Goal: Information Seeking & Learning: Learn about a topic

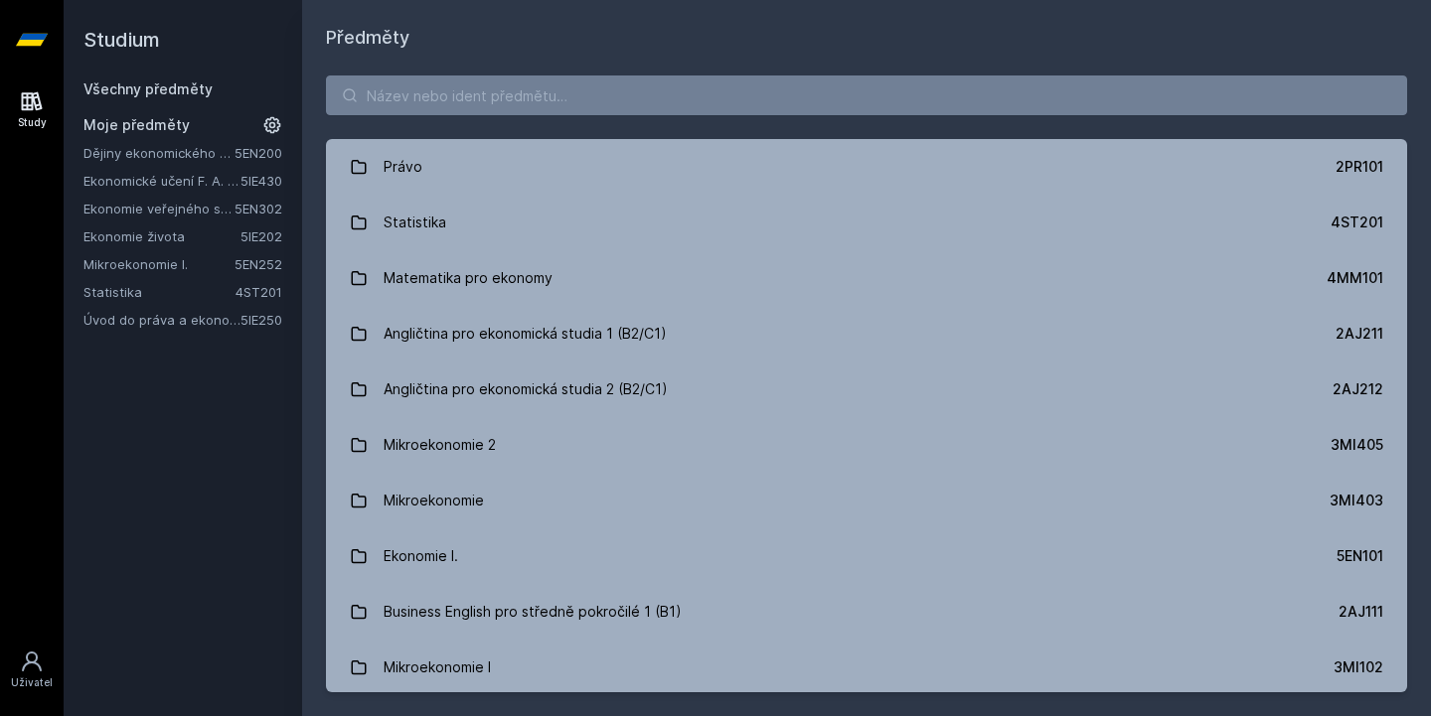
click at [176, 324] on link "Úvod do práva a ekonomie" at bounding box center [161, 320] width 157 height 20
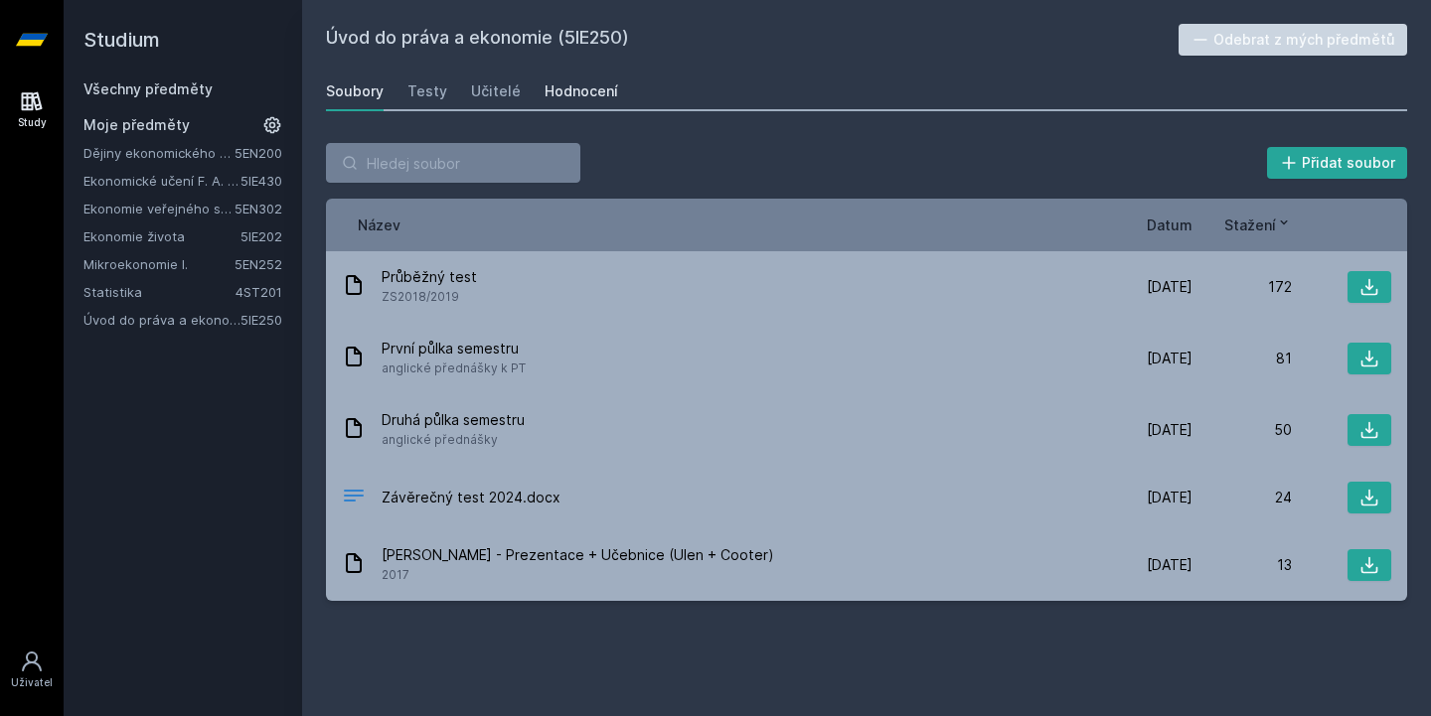
click at [587, 94] on div "Hodnocení" at bounding box center [581, 91] width 74 height 20
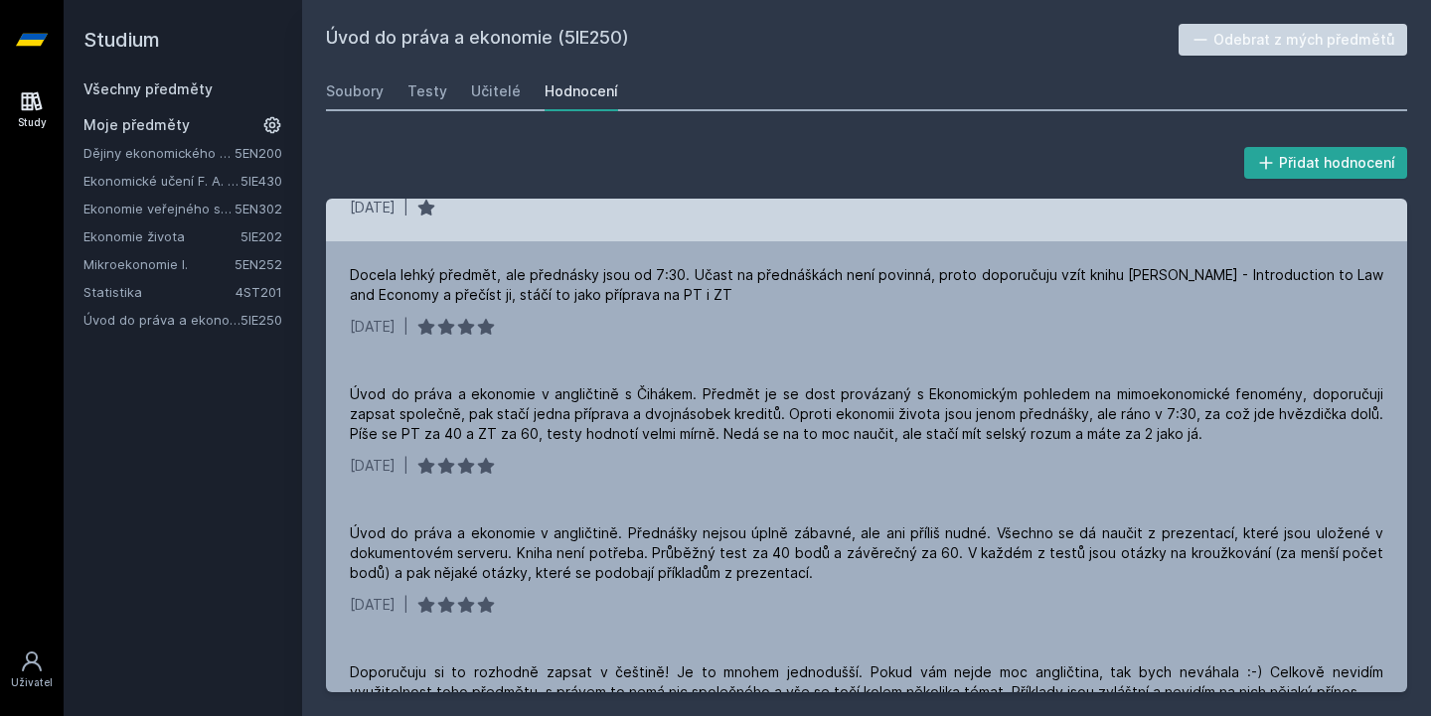
scroll to position [87, 0]
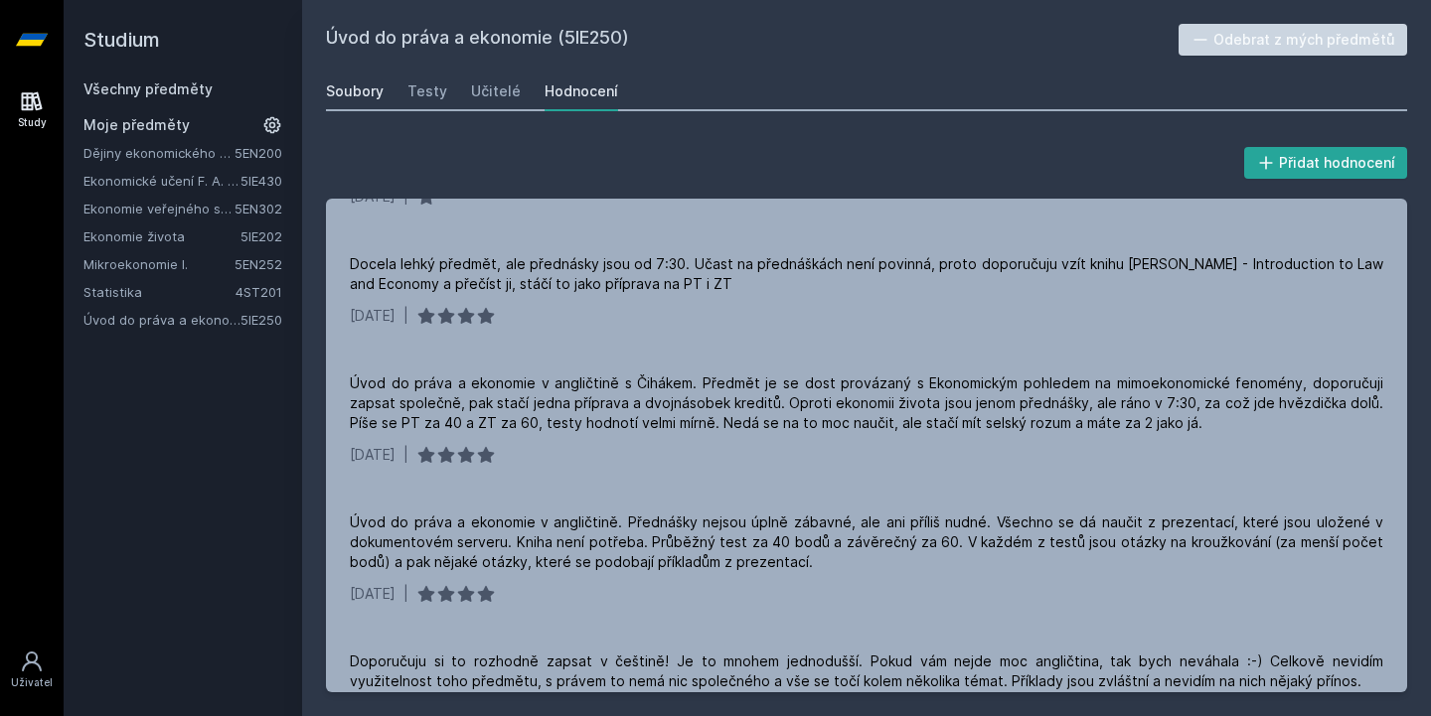
click at [370, 89] on div "Soubory" at bounding box center [355, 91] width 58 height 20
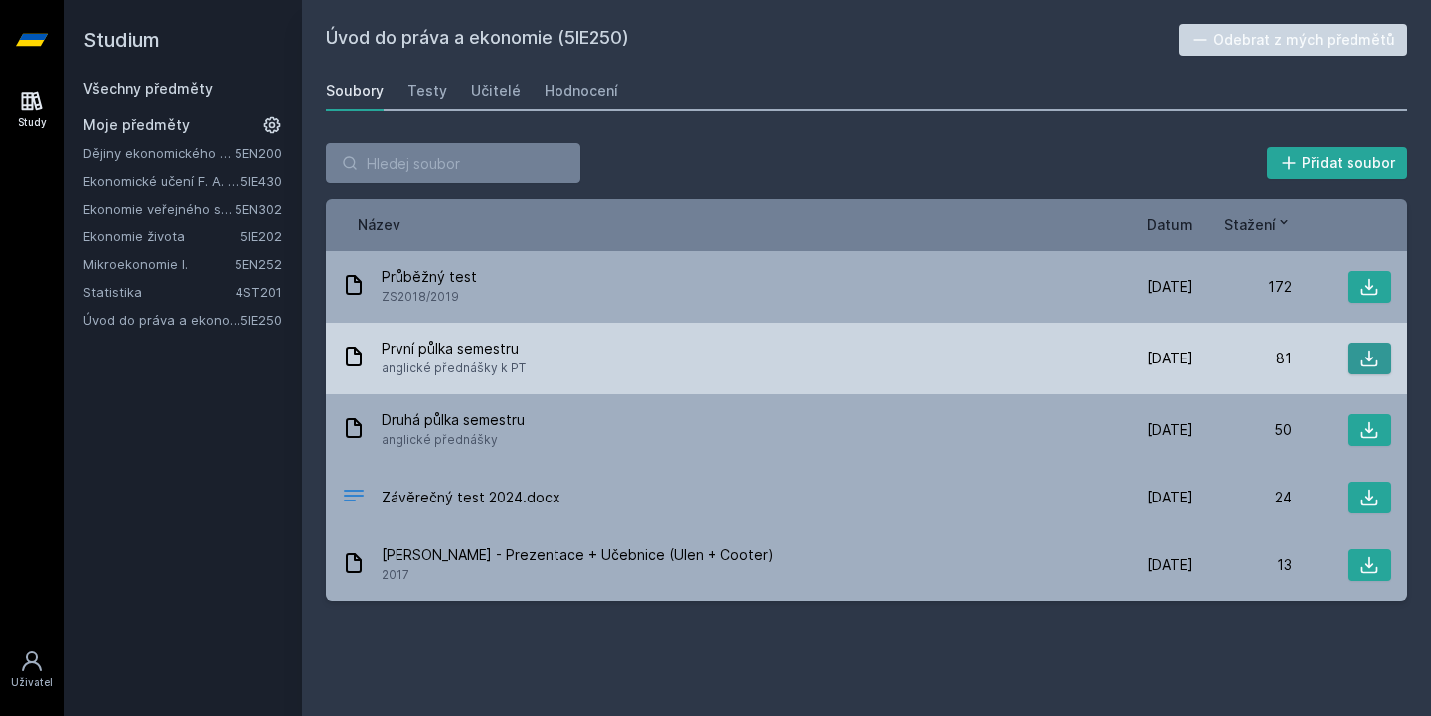
click at [1376, 368] on icon at bounding box center [1369, 359] width 20 height 20
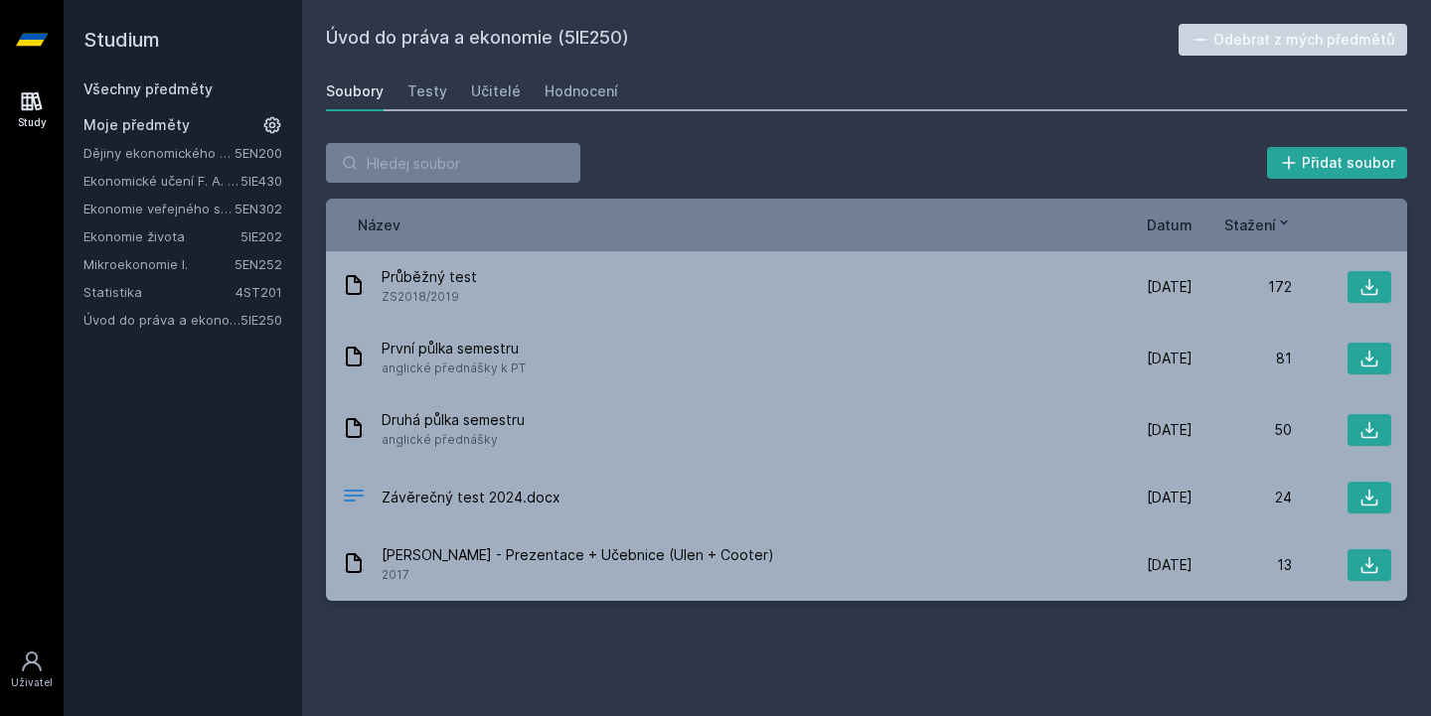
click at [191, 155] on link "Dějiny ekonomického myšlení" at bounding box center [158, 153] width 151 height 20
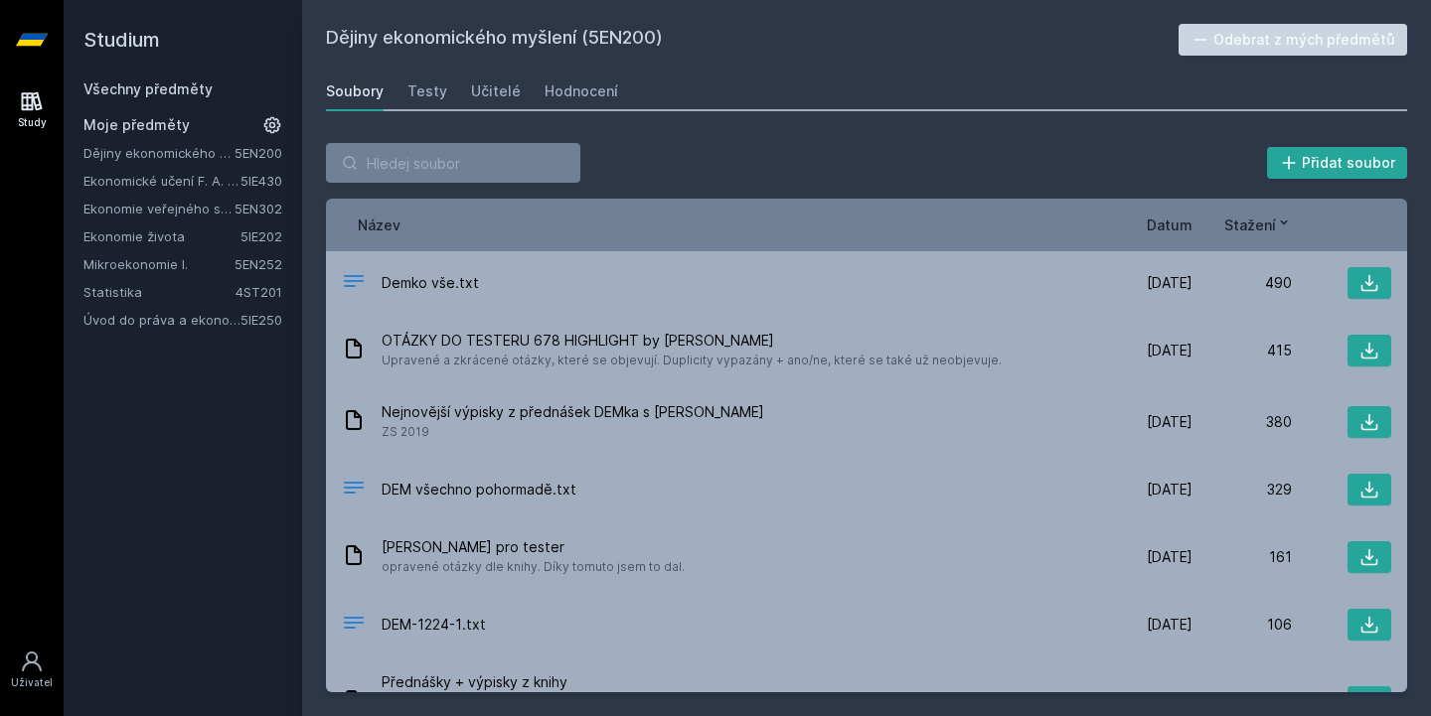
click at [196, 178] on link "Ekonomické učení F. A. [GEOGRAPHIC_DATA]" at bounding box center [161, 181] width 157 height 20
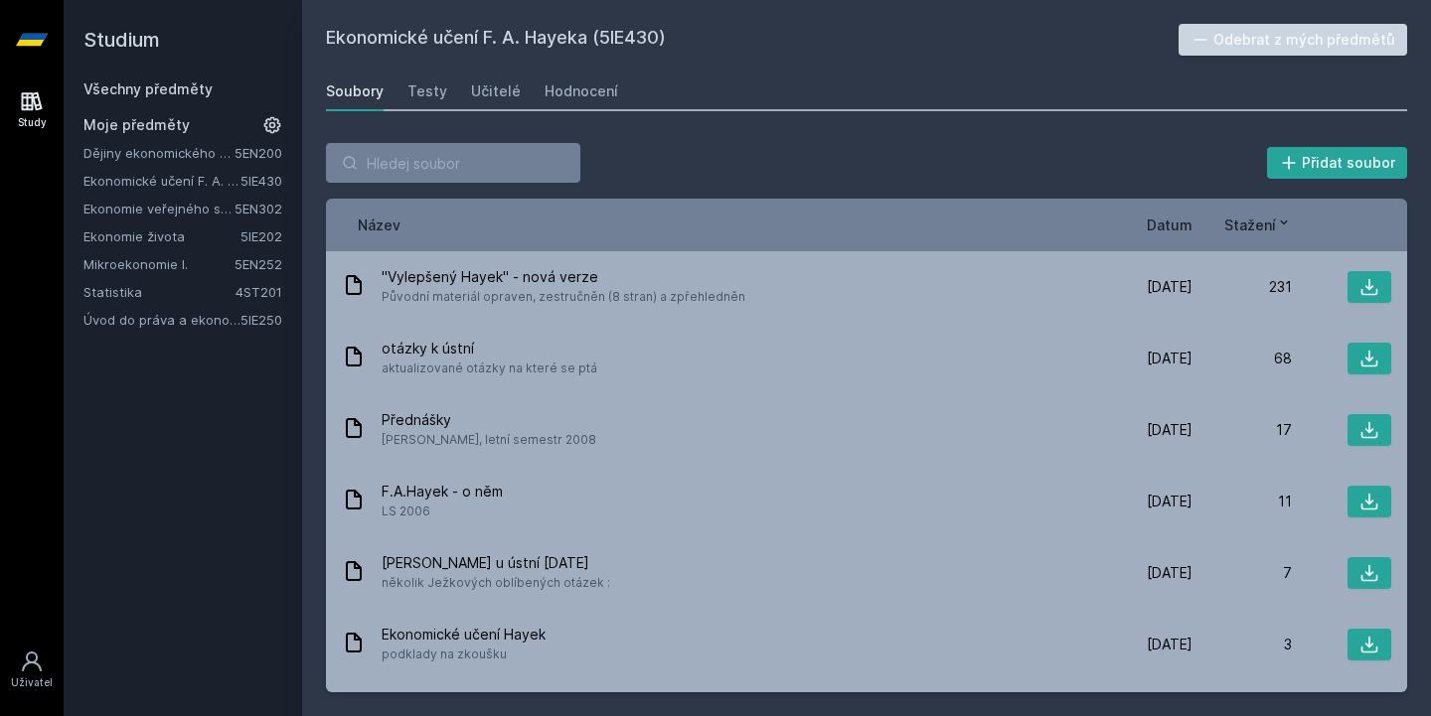
click at [1255, 39] on button "Odebrat z mých předmětů" at bounding box center [1293, 40] width 230 height 32
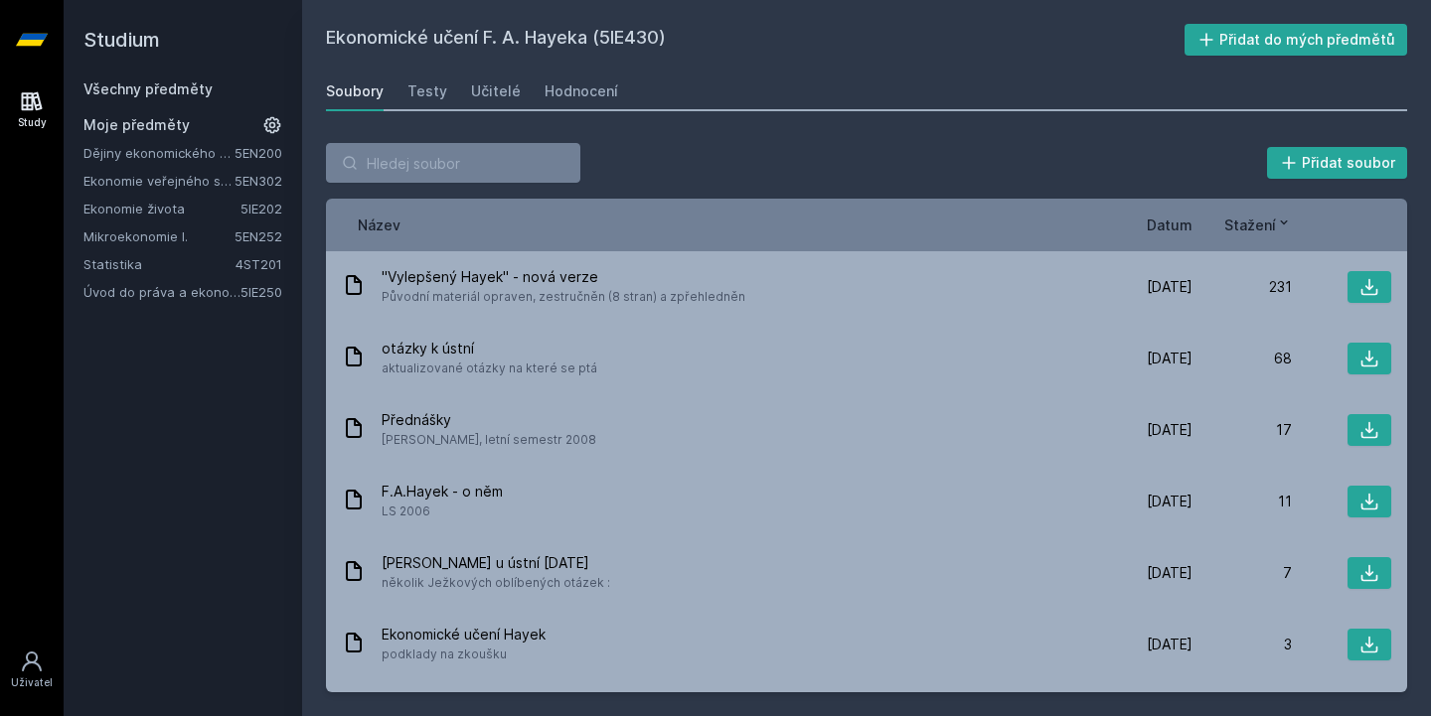
click at [176, 217] on link "Ekonomie života" at bounding box center [161, 209] width 157 height 20
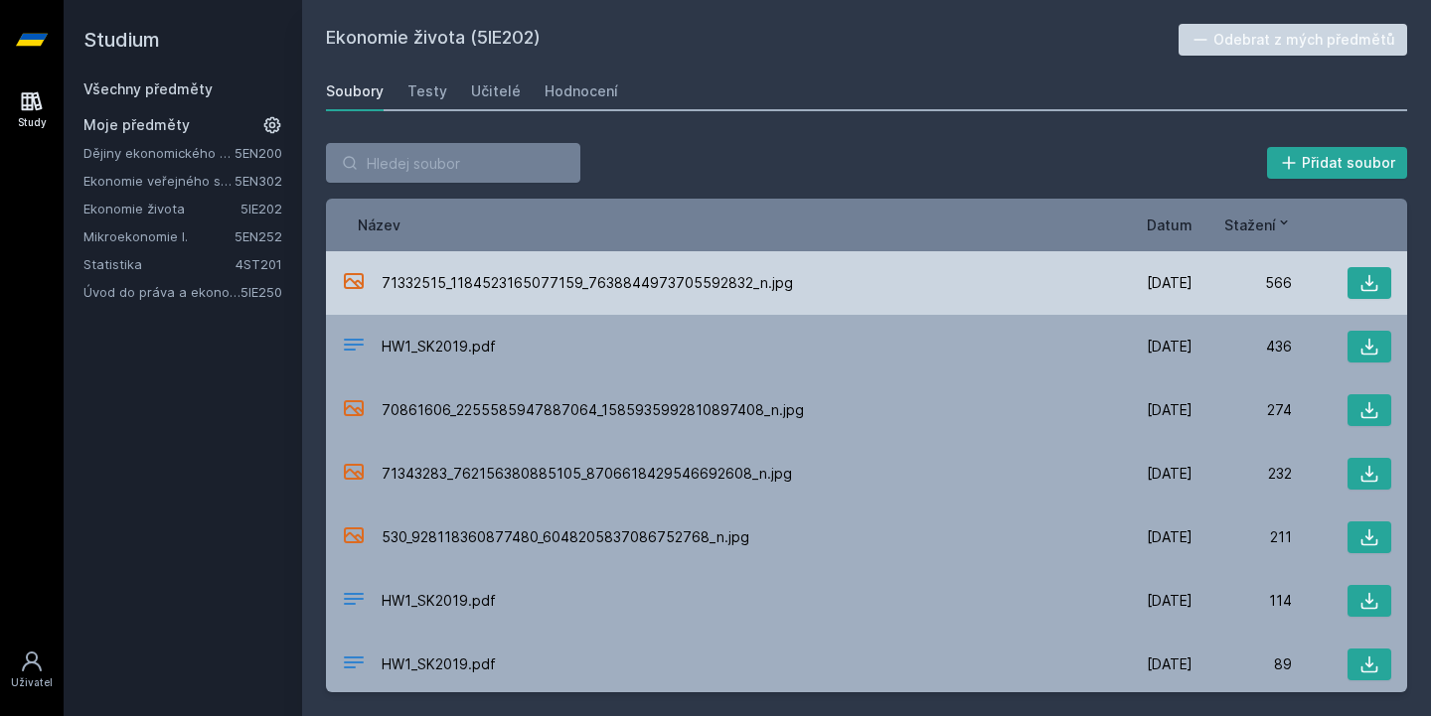
click at [638, 279] on span "71332515_1184523165077159_7638844973705592832_n.jpg" at bounding box center [587, 283] width 411 height 20
click at [896, 293] on div "71332515_1184523165077159_7638844973705592832_n.jpg" at bounding box center [717, 283] width 751 height 29
click at [1354, 282] on button at bounding box center [1369, 283] width 44 height 32
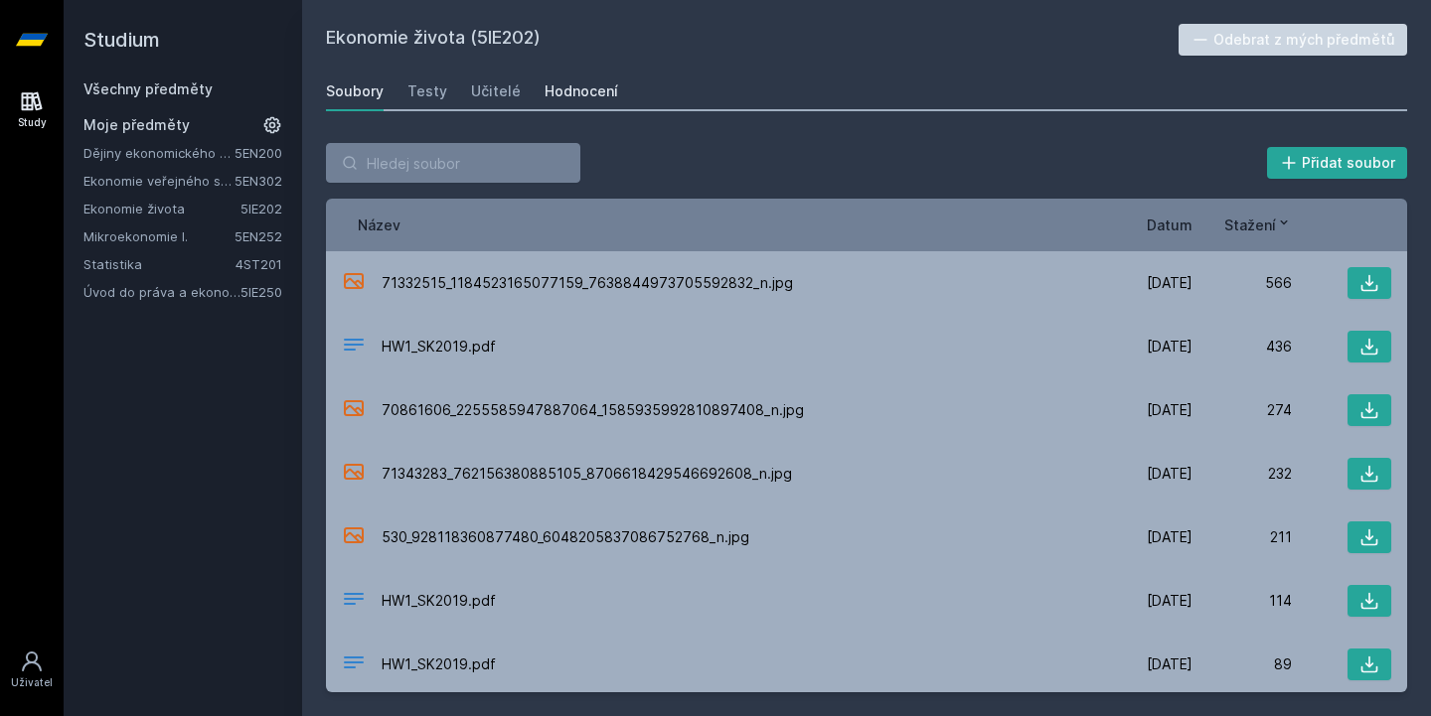
click at [570, 87] on div "Hodnocení" at bounding box center [581, 91] width 74 height 20
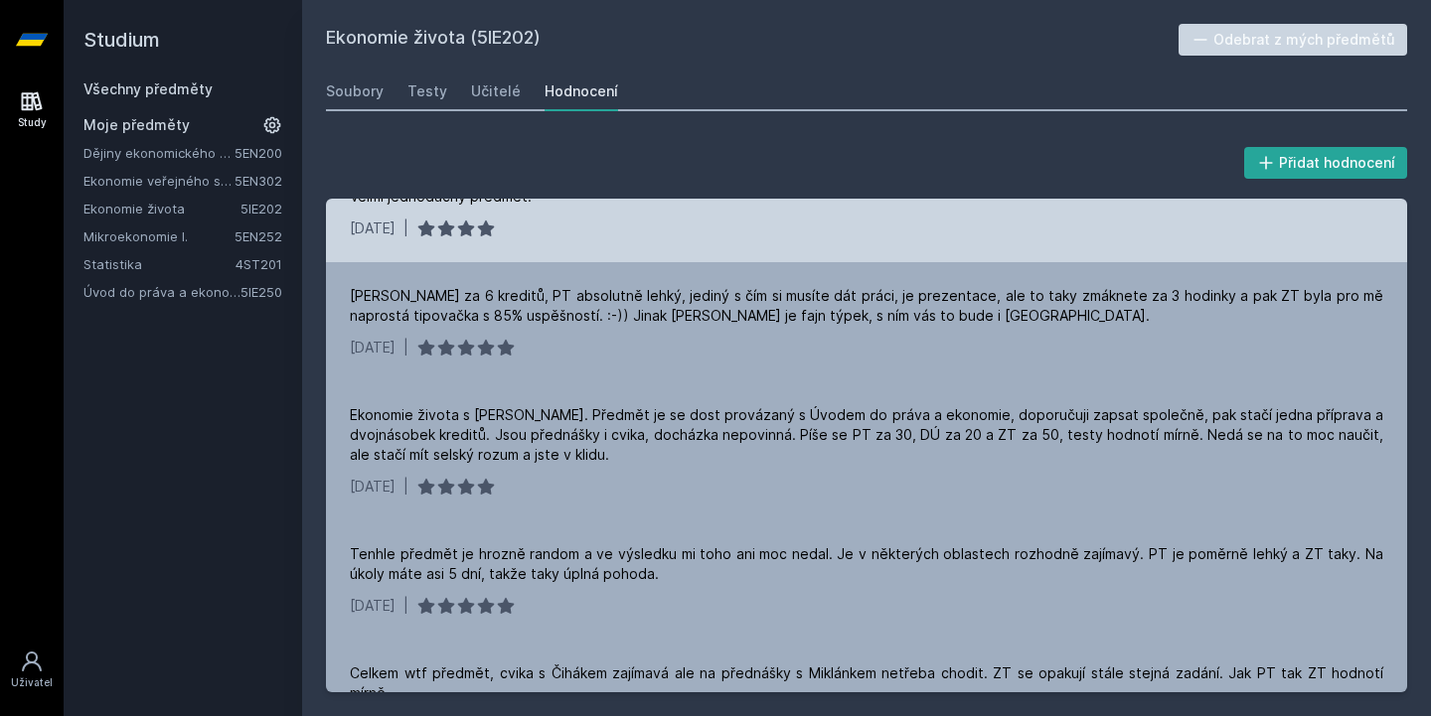
scroll to position [50, 0]
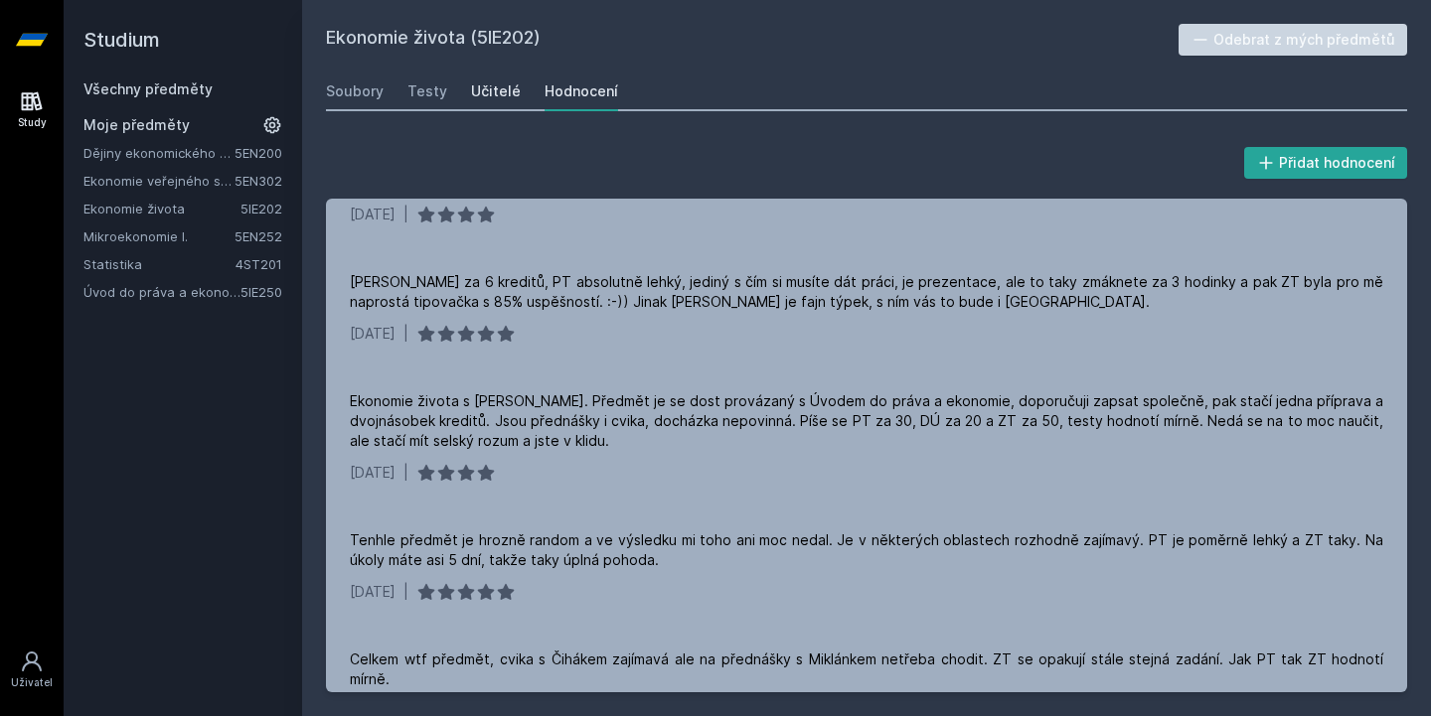
click at [475, 85] on div "Učitelé" at bounding box center [496, 91] width 50 height 20
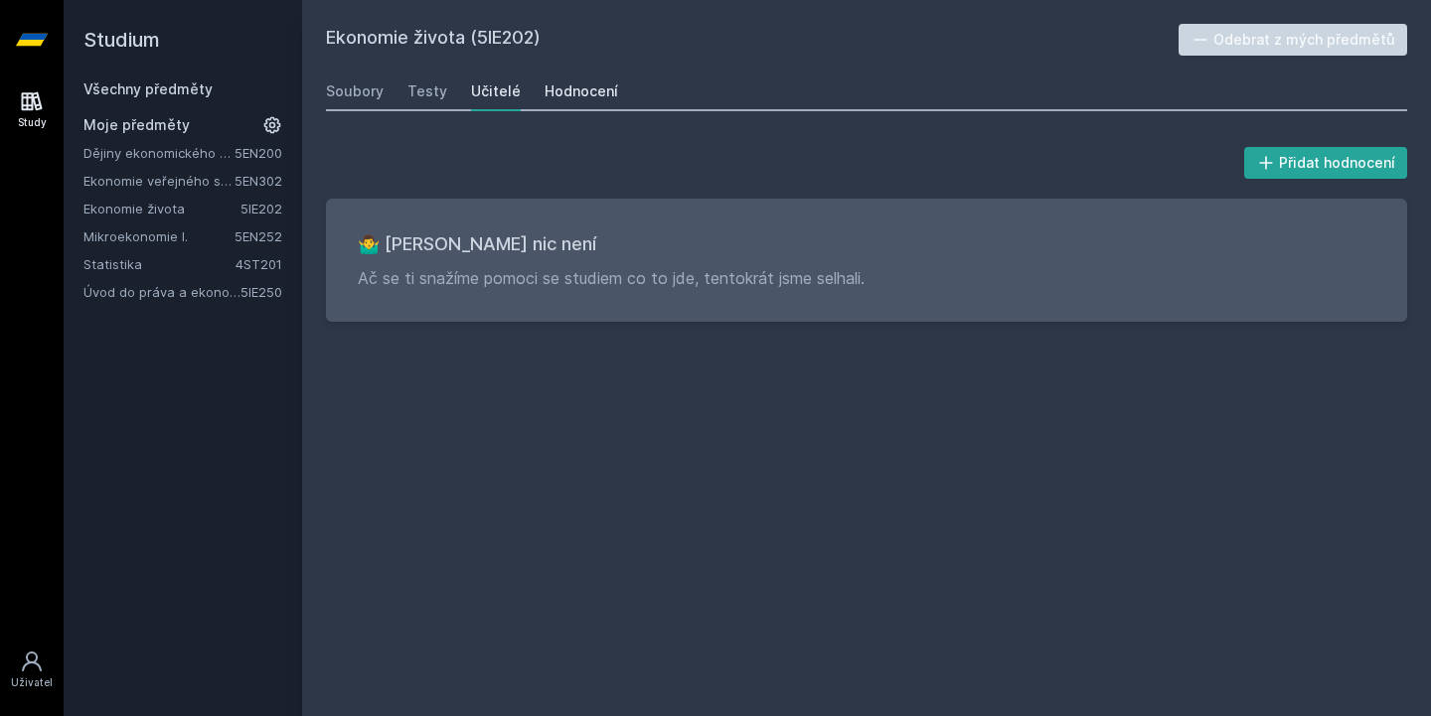
click at [580, 91] on div "Hodnocení" at bounding box center [581, 91] width 74 height 20
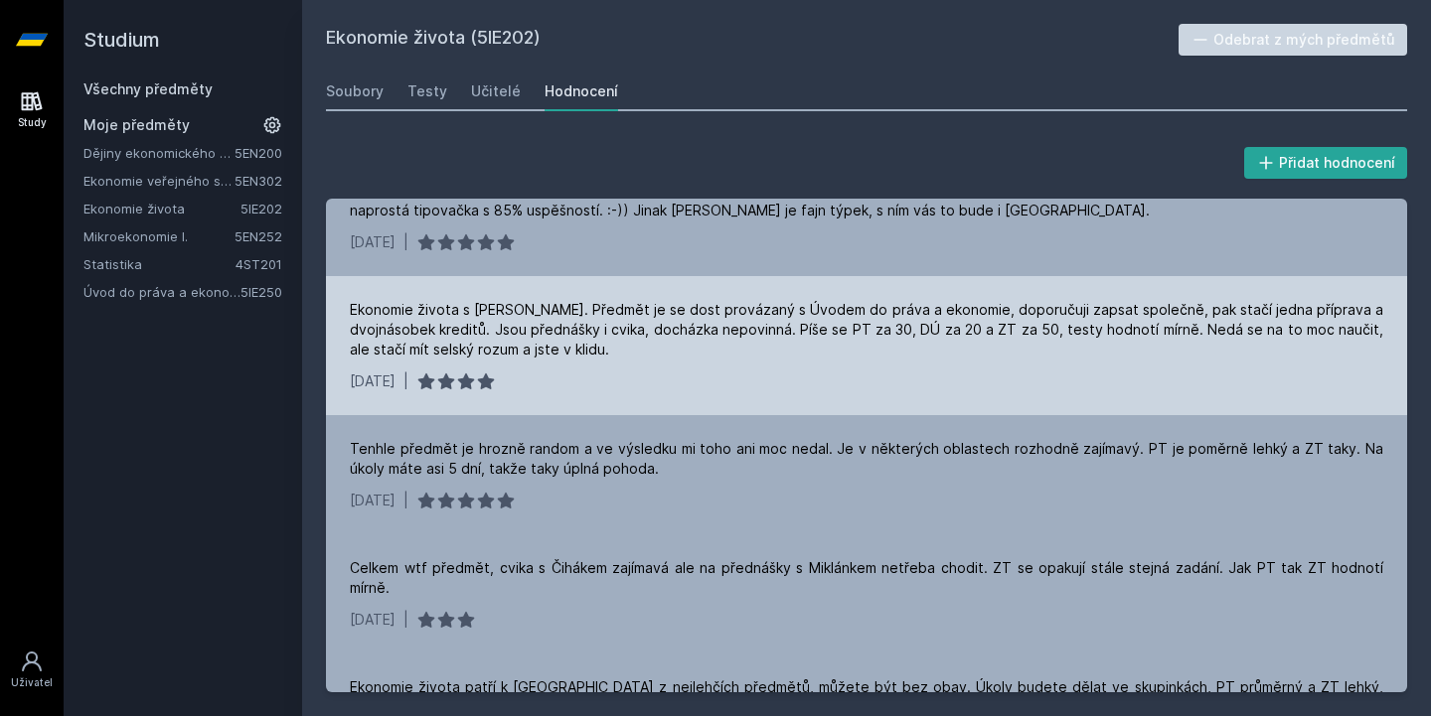
scroll to position [323, 0]
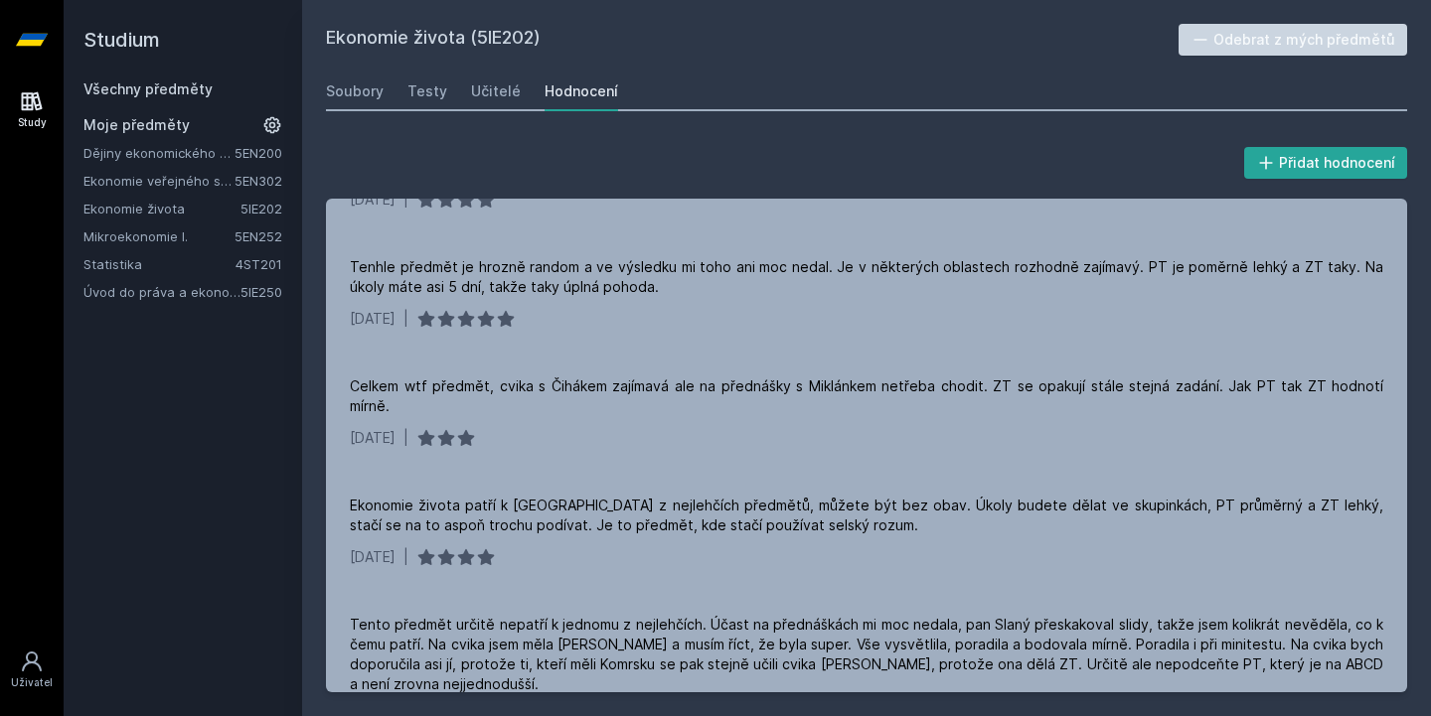
click at [41, 53] on icon at bounding box center [32, 39] width 32 height 79
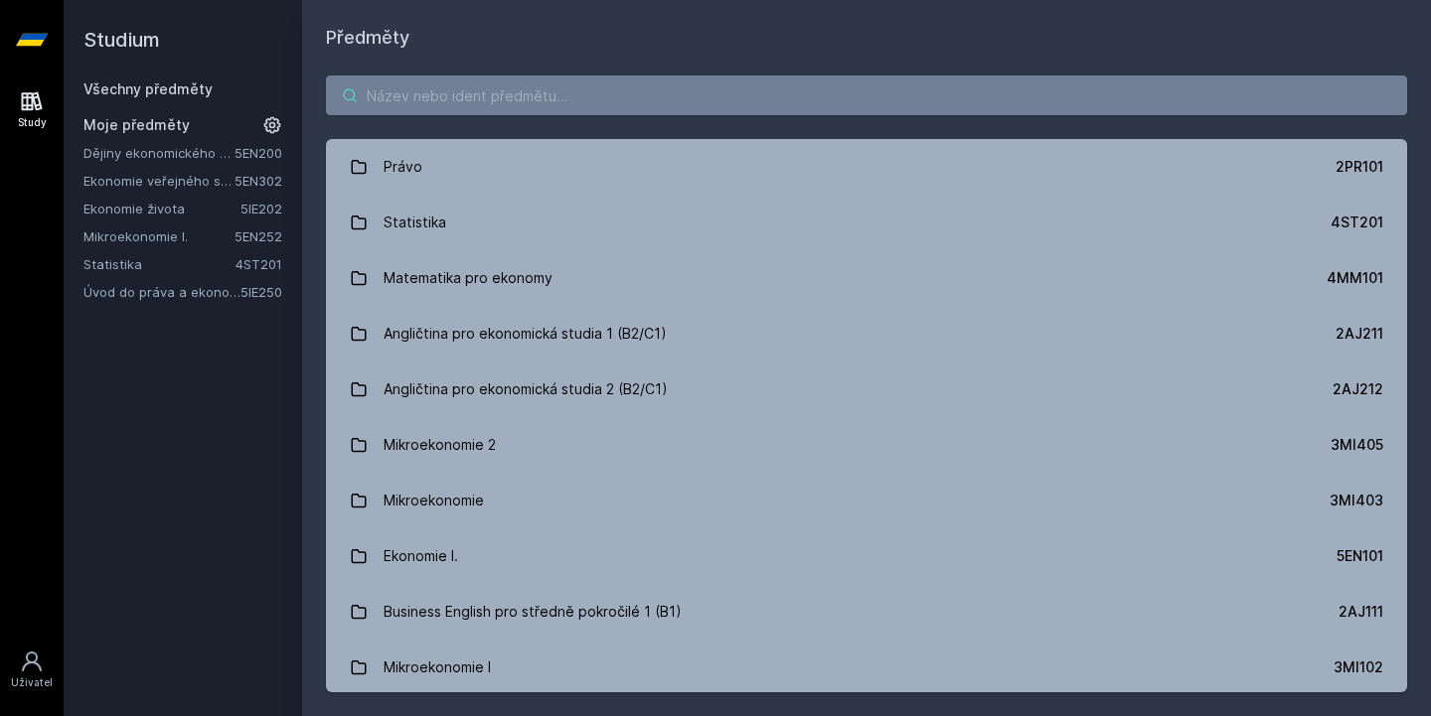
click at [480, 100] on input "search" at bounding box center [866, 96] width 1081 height 40
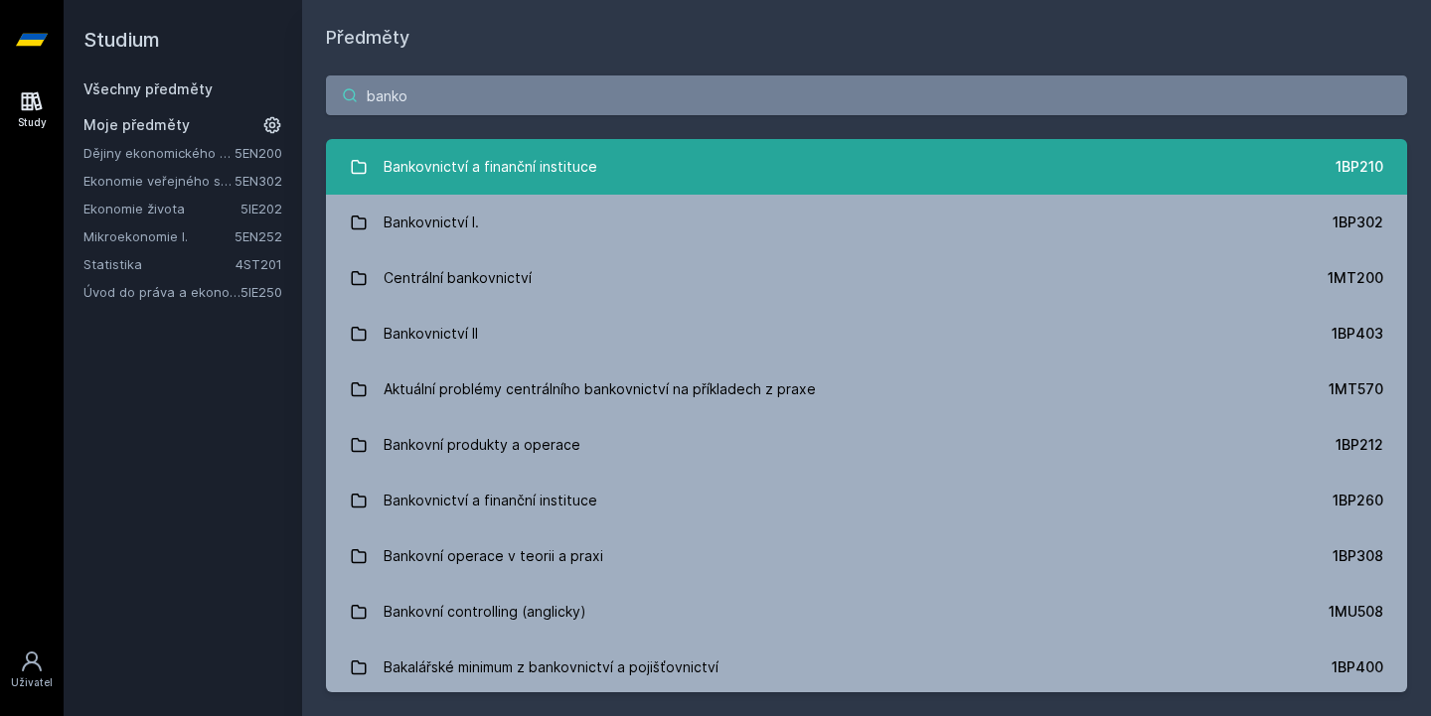
type input "banko"
click at [609, 179] on link "Bankovnictví a finanční instituce 1BP210" at bounding box center [866, 167] width 1081 height 56
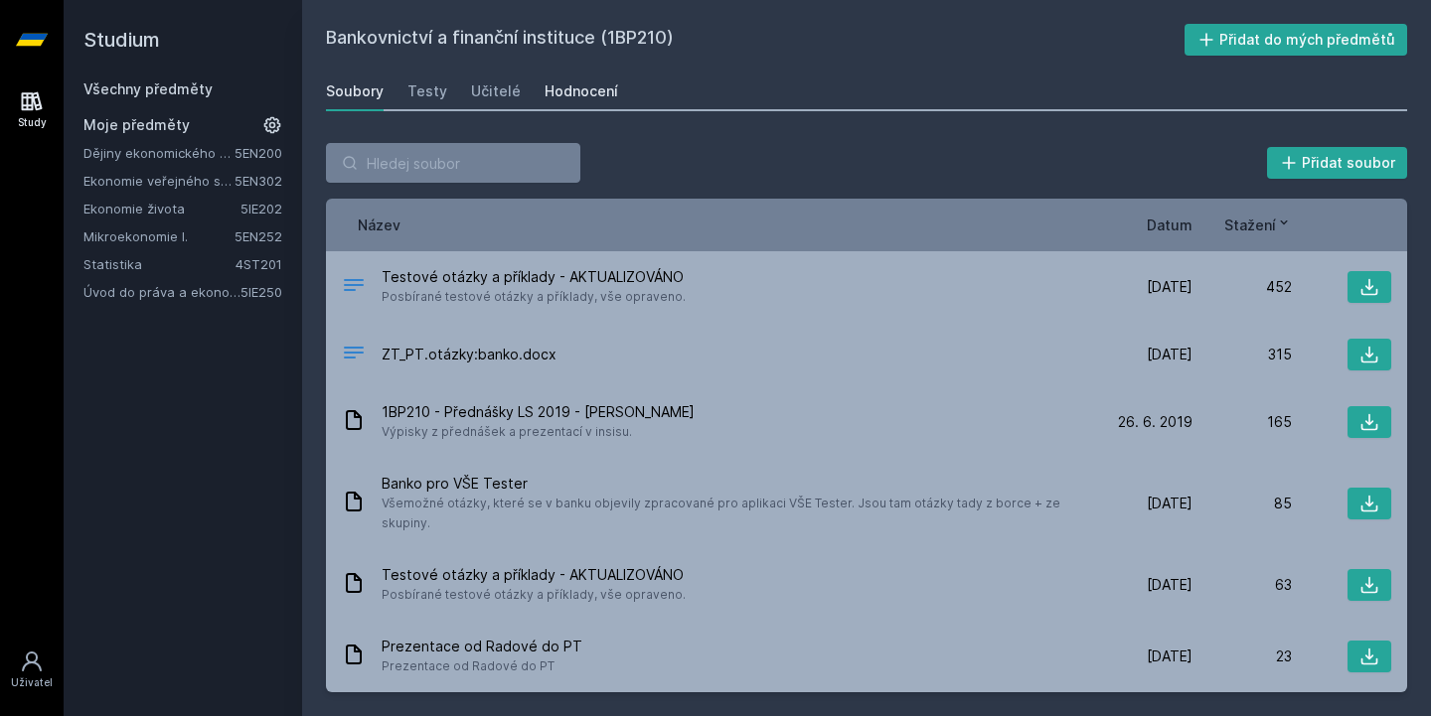
click at [591, 102] on link "Hodnocení" at bounding box center [581, 92] width 74 height 40
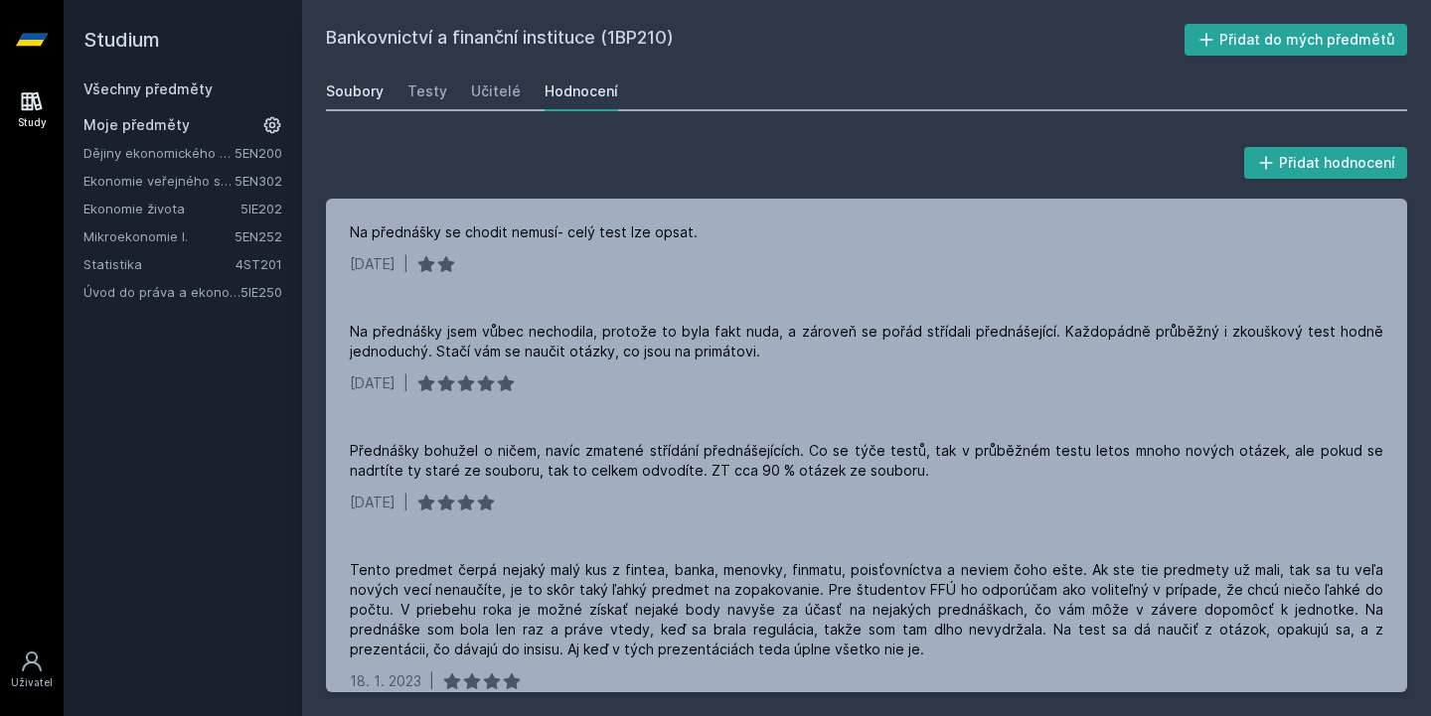
click at [355, 88] on div "Soubory" at bounding box center [355, 91] width 58 height 20
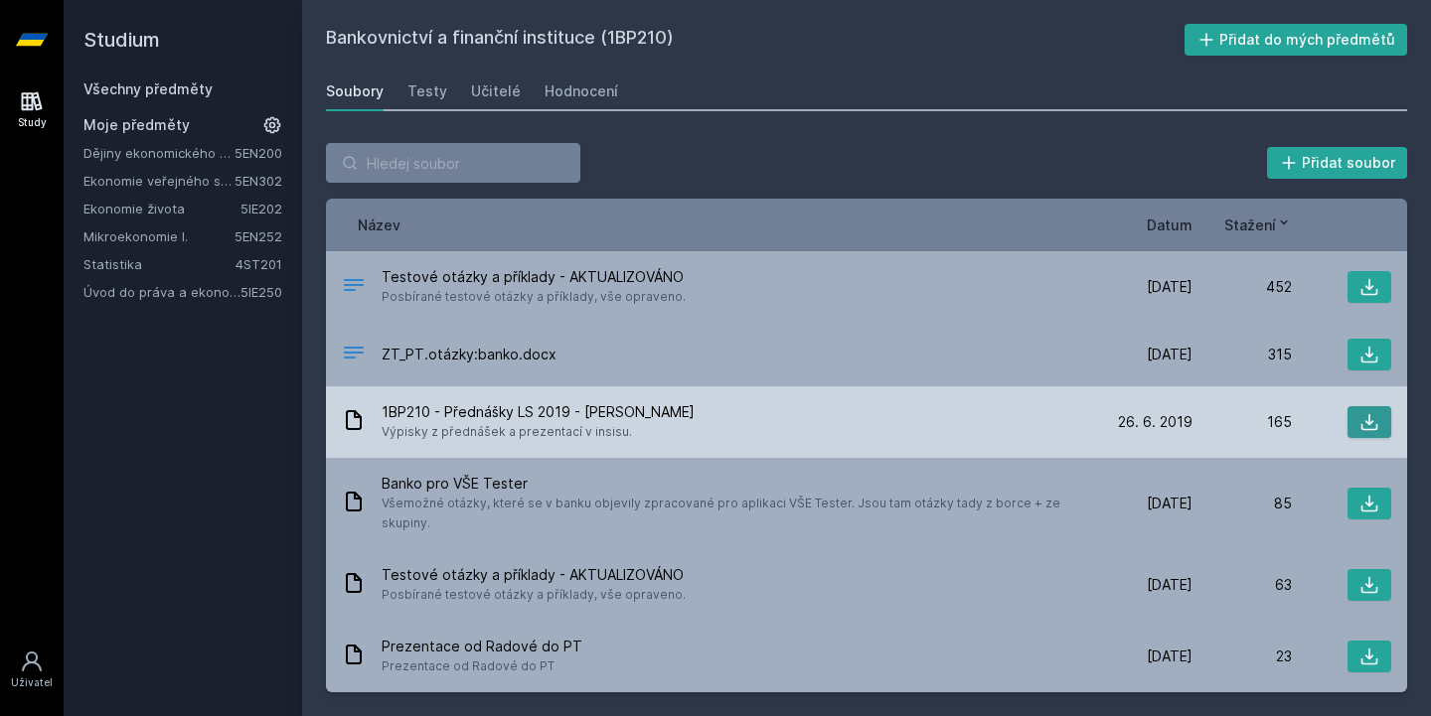
click at [1355, 423] on button at bounding box center [1369, 422] width 44 height 32
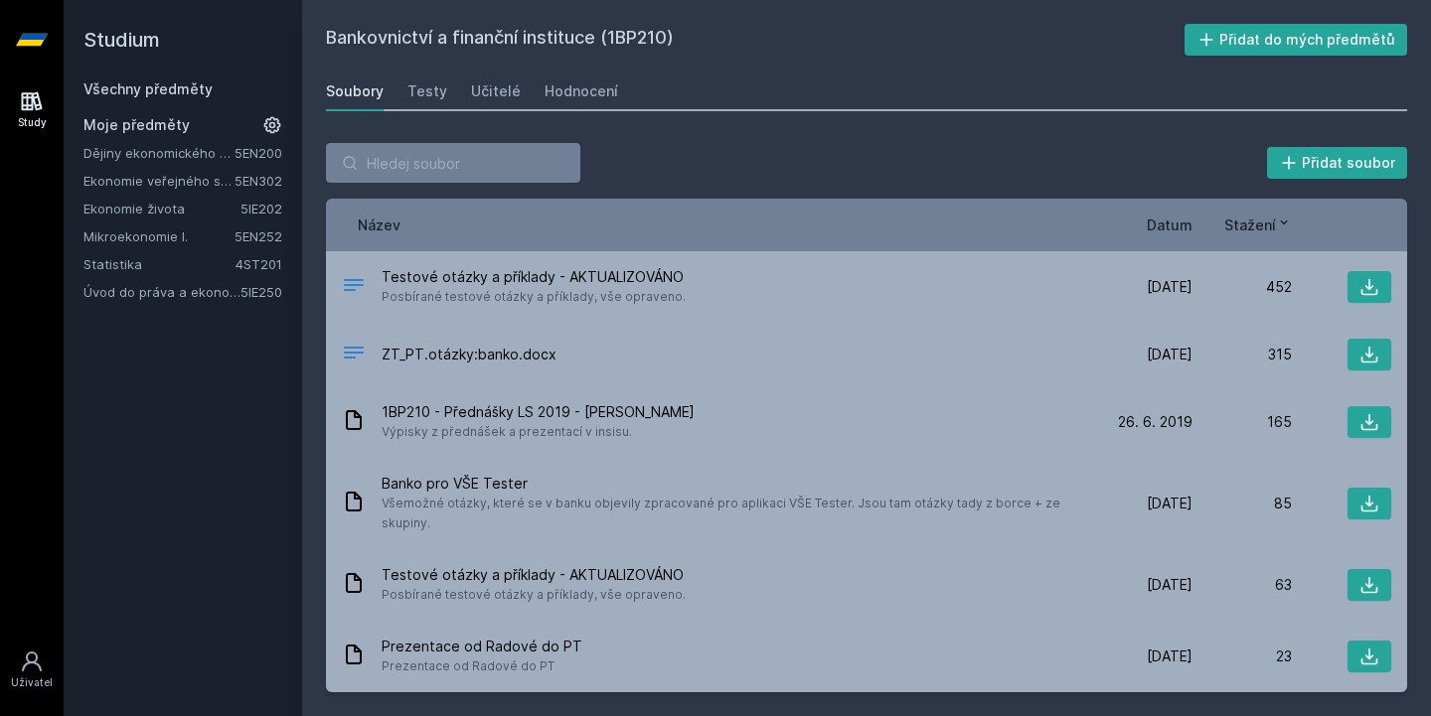
click at [835, 95] on div "Soubory Testy Učitelé Hodnocení" at bounding box center [866, 92] width 1081 height 40
click at [1151, 235] on div "Název Datum Stažení" at bounding box center [866, 225] width 1081 height 53
click at [1163, 232] on span "Datum" at bounding box center [1170, 225] width 46 height 21
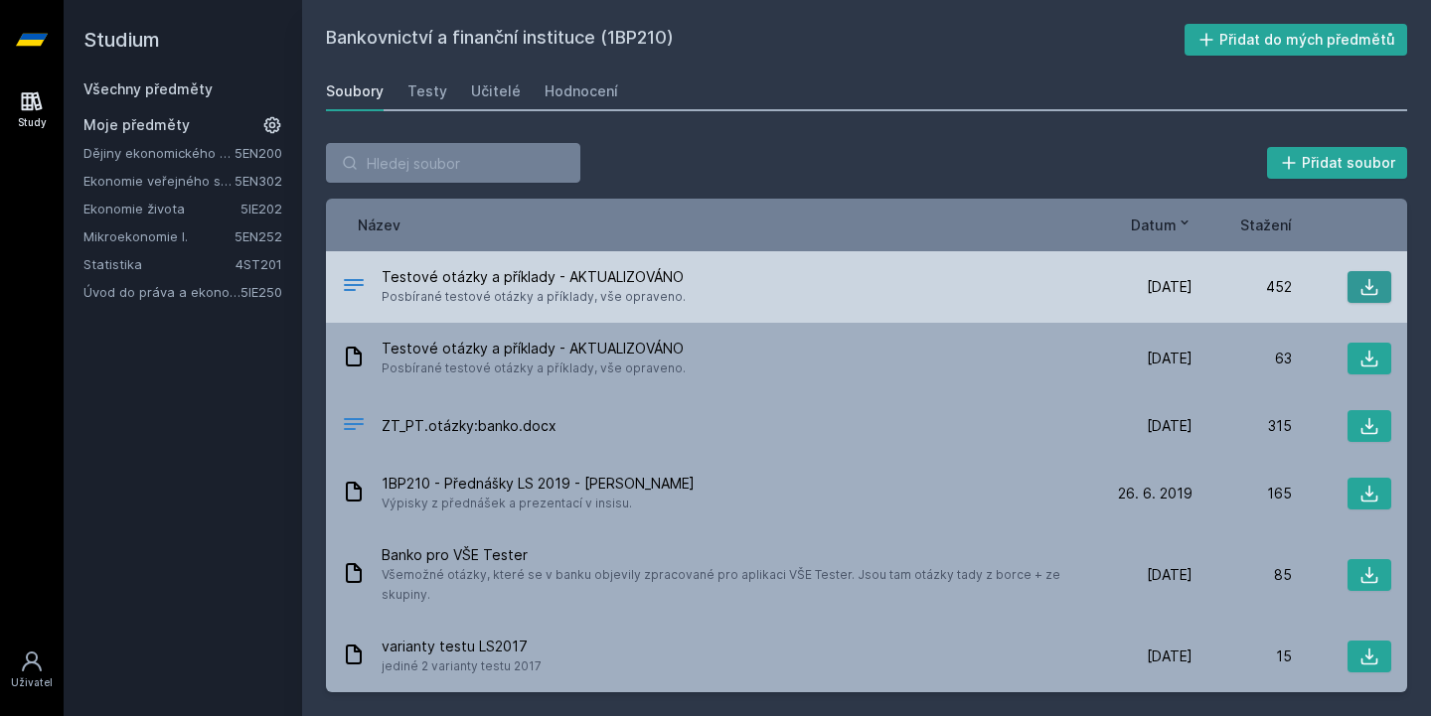
click at [1359, 284] on icon at bounding box center [1369, 287] width 20 height 20
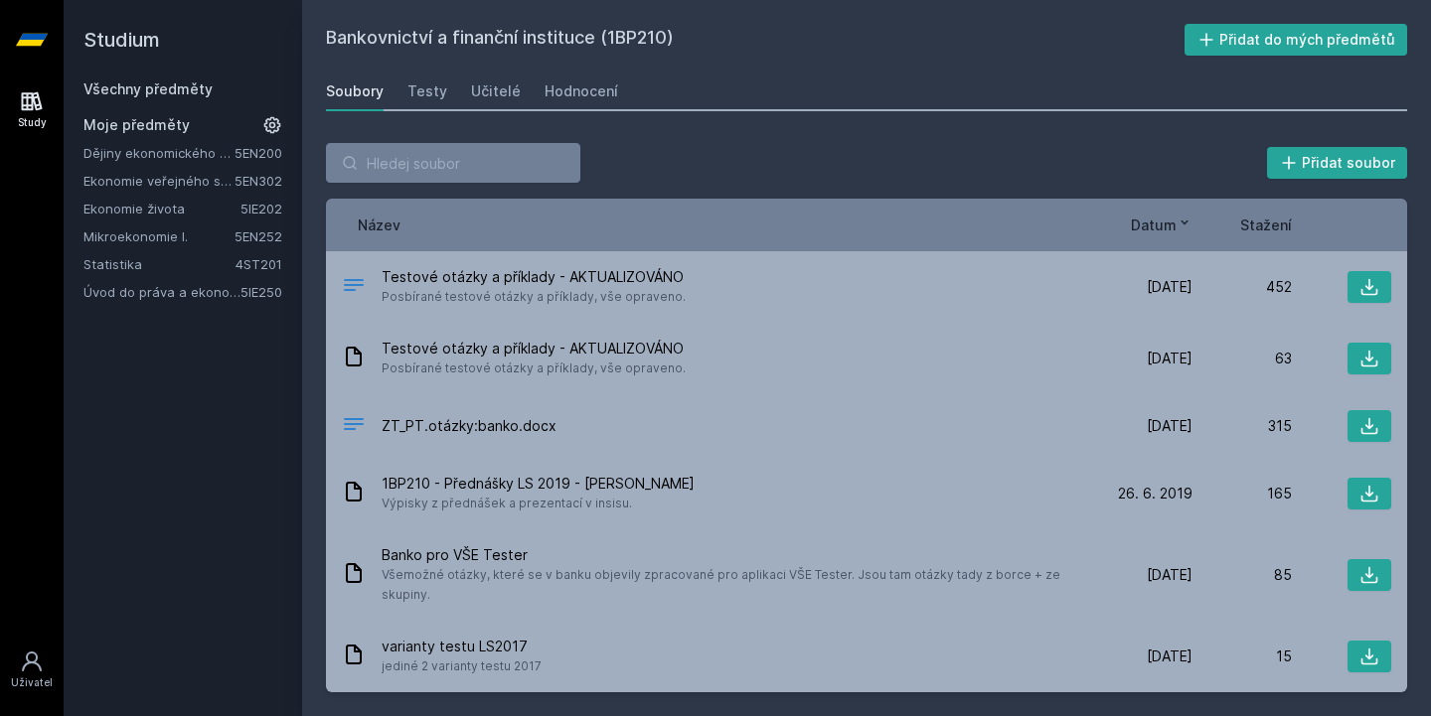
click at [185, 271] on link "Statistika" at bounding box center [159, 264] width 152 height 20
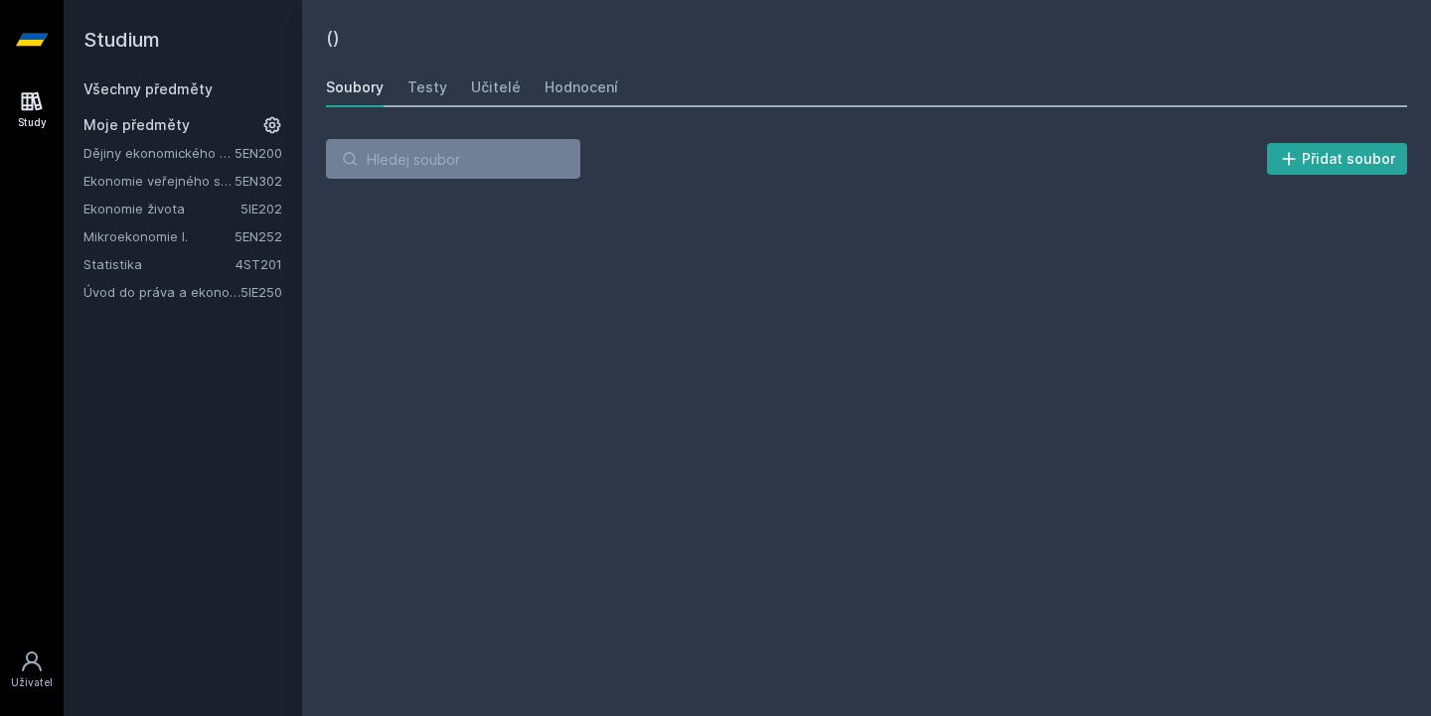
click at [185, 271] on link "Statistika" at bounding box center [159, 264] width 152 height 20
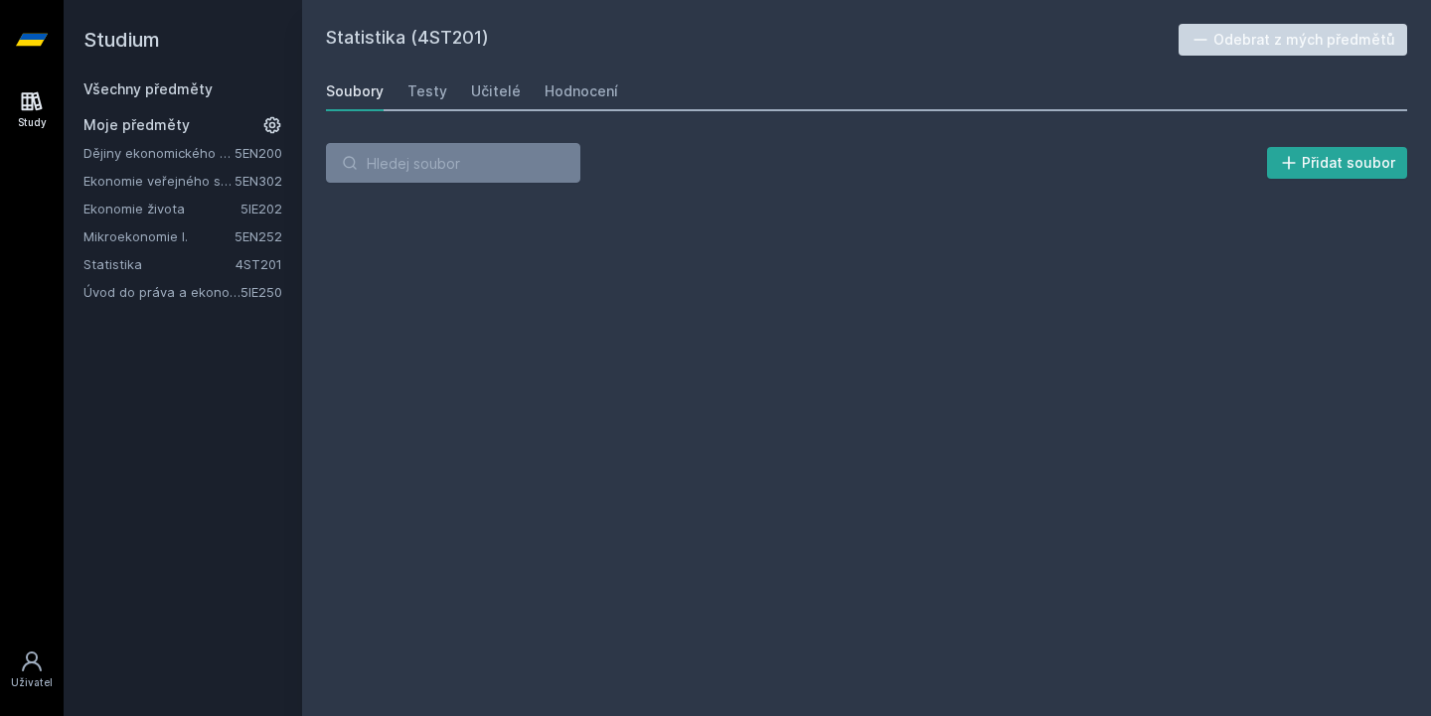
click at [182, 267] on link "Statistika" at bounding box center [159, 264] width 152 height 20
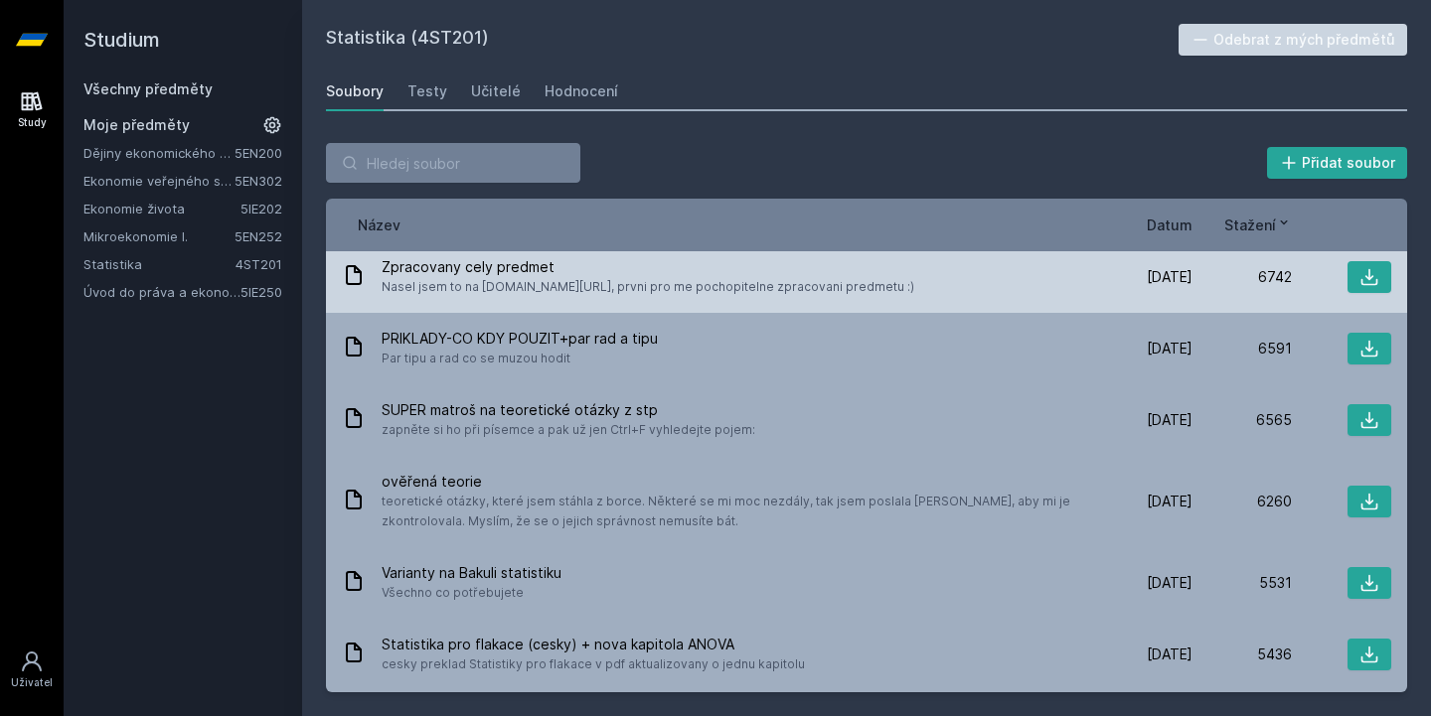
scroll to position [226, 0]
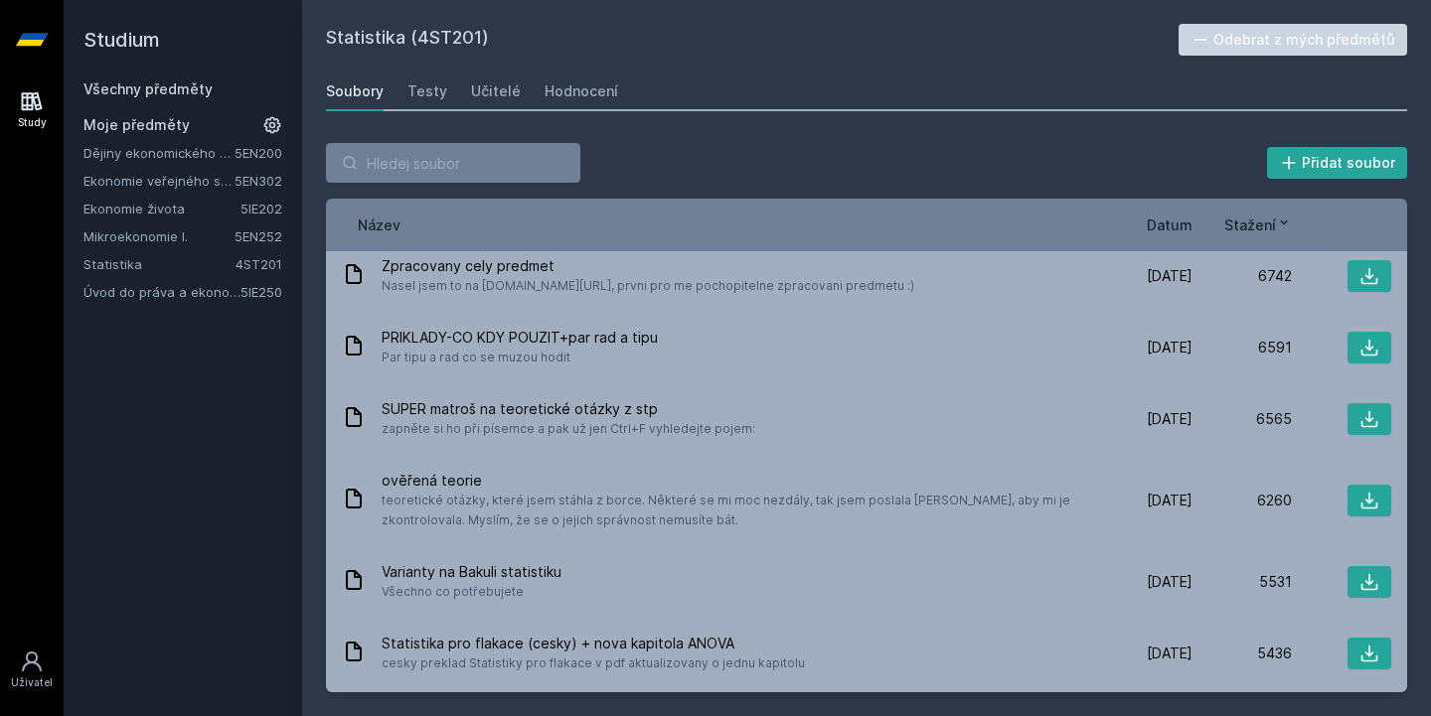
click at [1189, 217] on span "Datum" at bounding box center [1170, 225] width 46 height 21
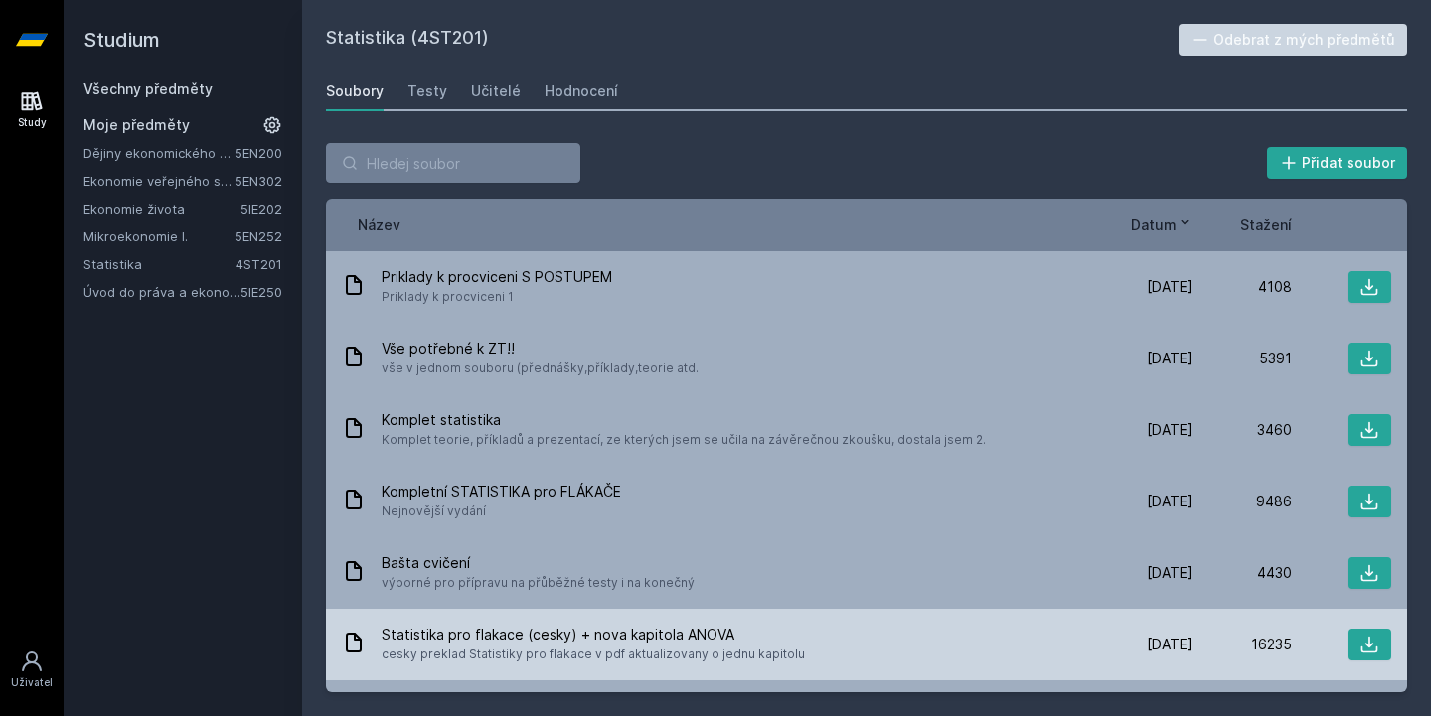
scroll to position [0, 0]
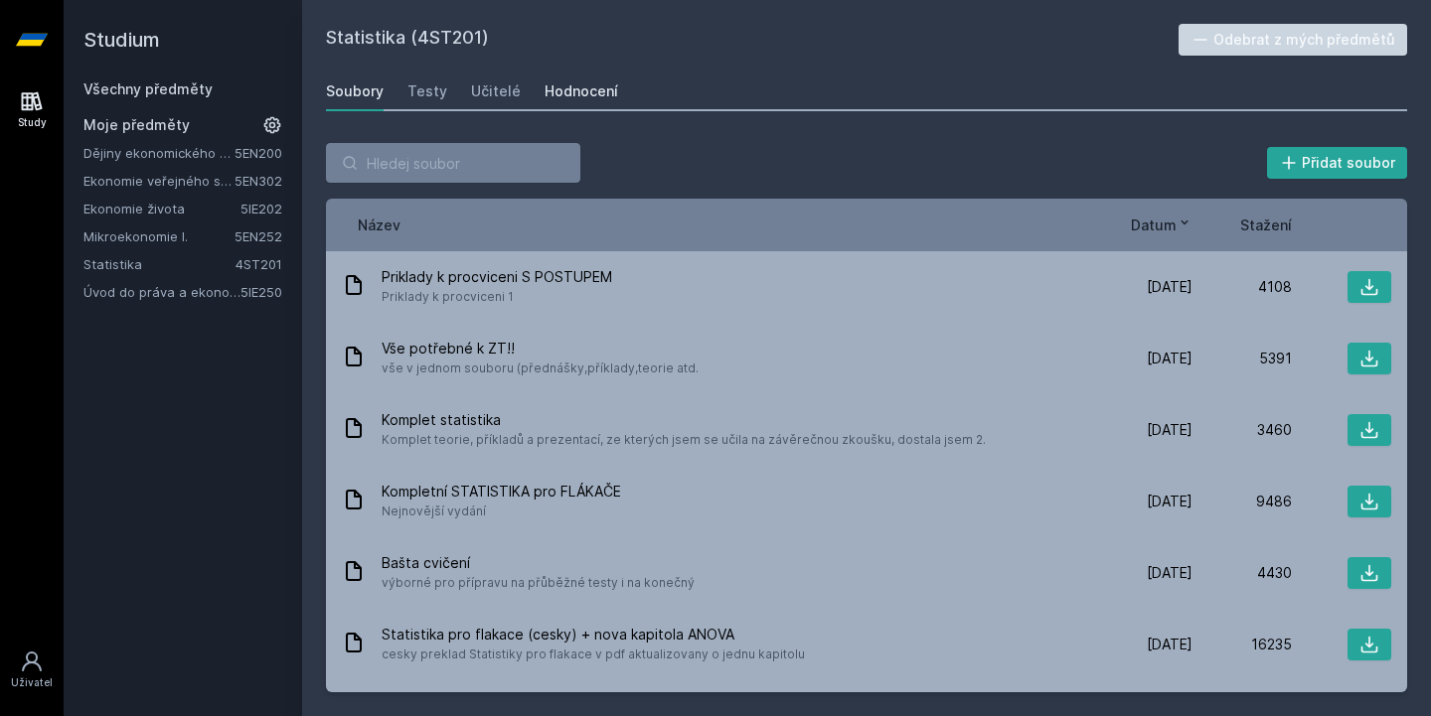
click at [586, 78] on link "Hodnocení" at bounding box center [581, 92] width 74 height 40
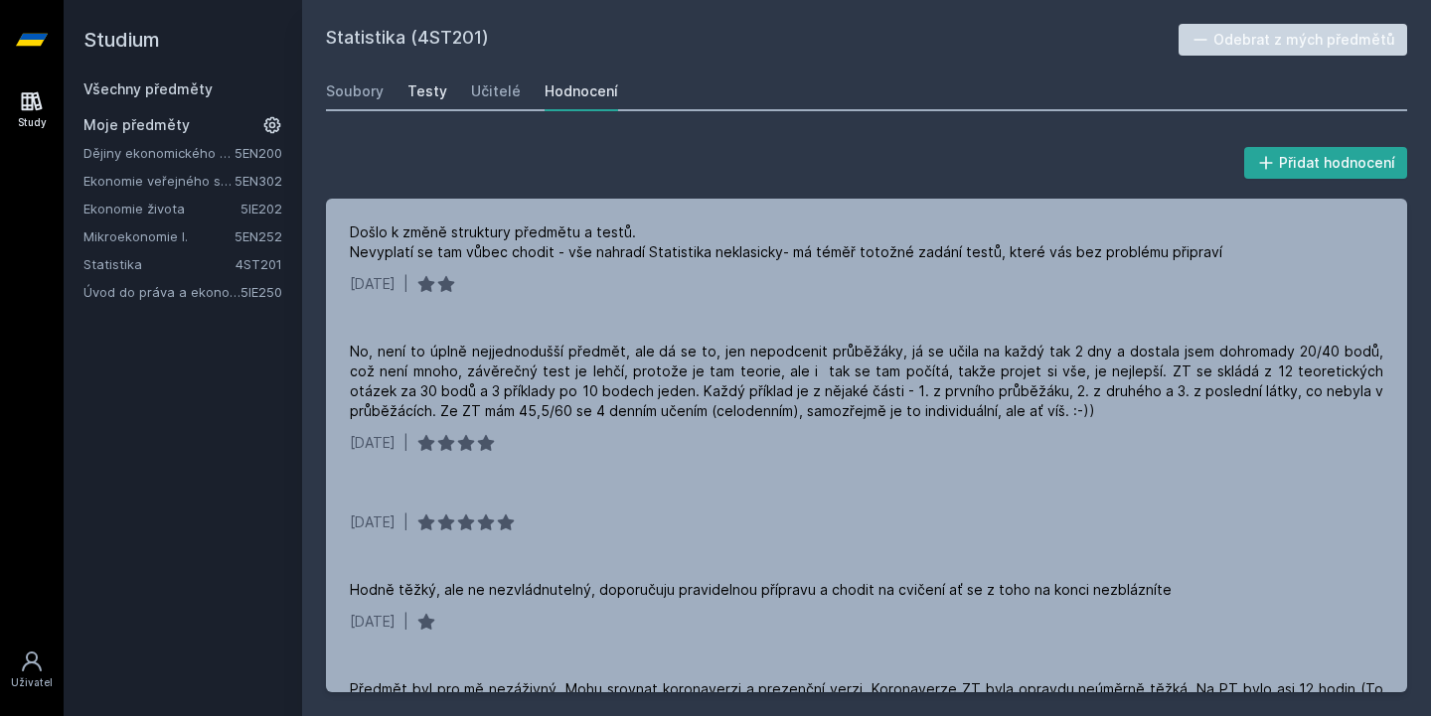
click at [418, 101] on link "Testy" at bounding box center [427, 92] width 40 height 40
